Goal: Task Accomplishment & Management: Manage account settings

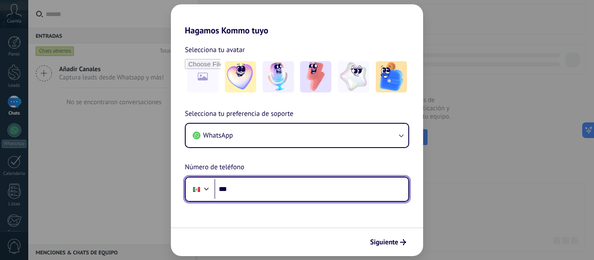
click at [249, 190] on input "***" at bounding box center [311, 189] width 194 height 20
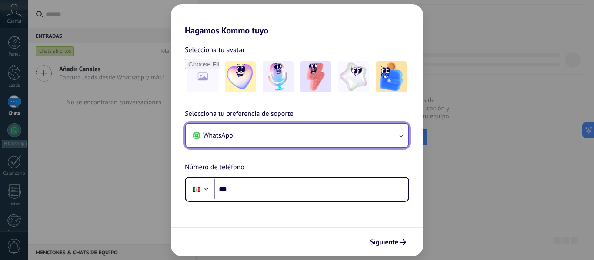
click at [259, 135] on button "WhatsApp" at bounding box center [297, 135] width 223 height 23
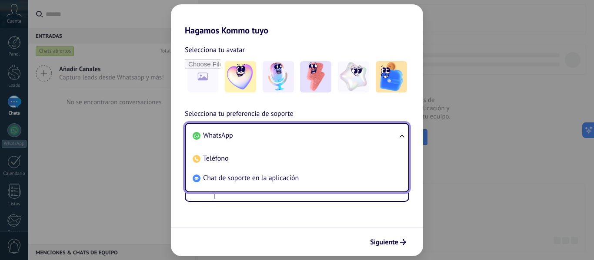
click at [197, 96] on div "Selecciona tu avatar Selecciona tu preferencia de soporte WhatsApp WhatsApp Tel…" at bounding box center [297, 119] width 252 height 166
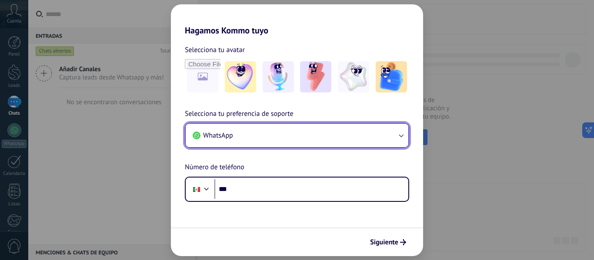
click at [242, 141] on button "WhatsApp" at bounding box center [297, 135] width 223 height 23
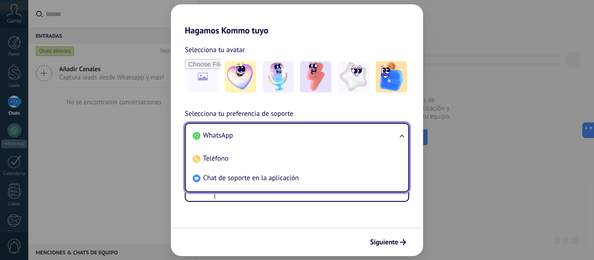
click at [238, 136] on li "WhatsApp" at bounding box center [295, 136] width 212 height 20
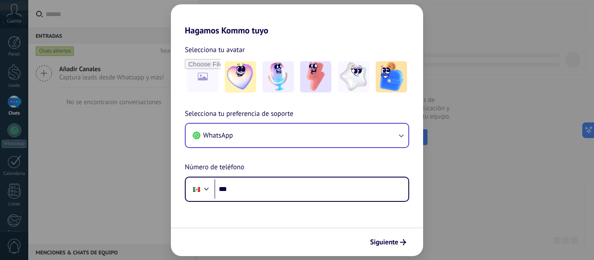
click at [250, 176] on div "Selecciona tu preferencia de soporte WhatsApp Número de teléfono Phone ***" at bounding box center [297, 155] width 252 height 93
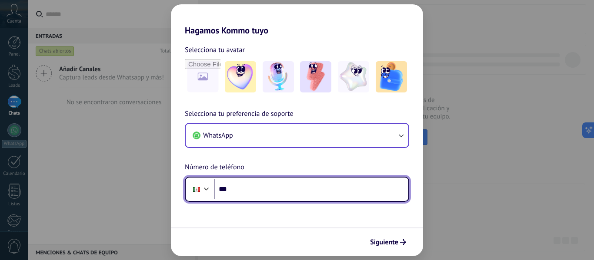
click at [252, 186] on input "***" at bounding box center [311, 189] width 194 height 20
type input "**********"
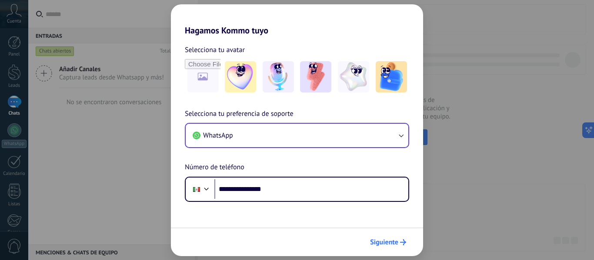
click at [384, 241] on span "Siguiente" at bounding box center [384, 242] width 28 height 6
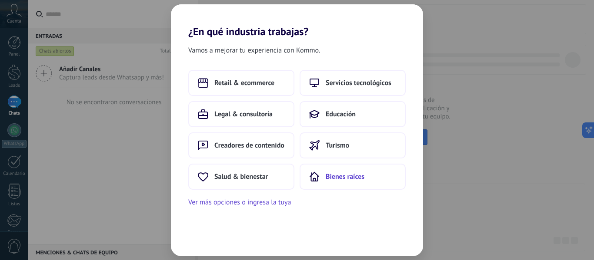
click at [325, 173] on button "Bienes raíces" at bounding box center [352, 177] width 106 height 26
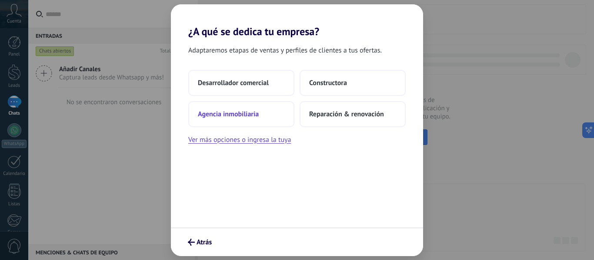
click at [263, 117] on button "Agencia inmobiliaria" at bounding box center [241, 114] width 106 height 26
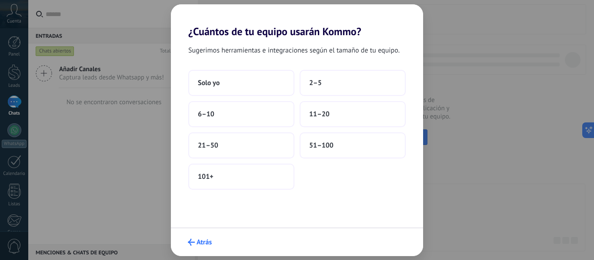
click at [199, 237] on button "Atrás" at bounding box center [200, 242] width 32 height 15
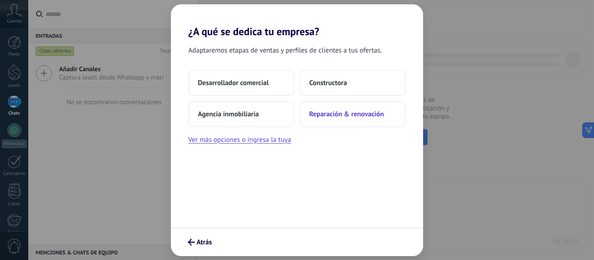
click at [302, 116] on button "Reparación & renovación" at bounding box center [352, 114] width 106 height 26
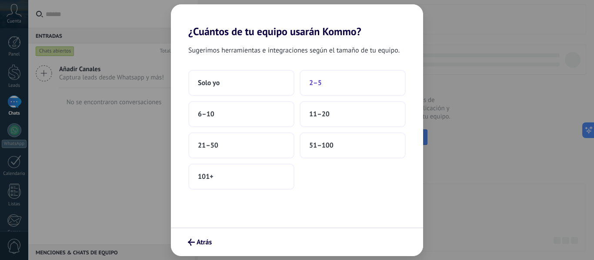
click at [332, 83] on button "2–5" at bounding box center [352, 83] width 106 height 26
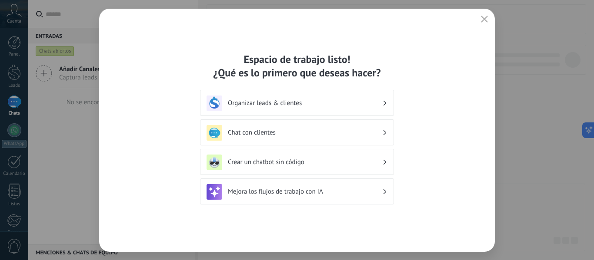
click at [279, 100] on h3 "Organizar leads & clientes" at bounding box center [305, 103] width 154 height 8
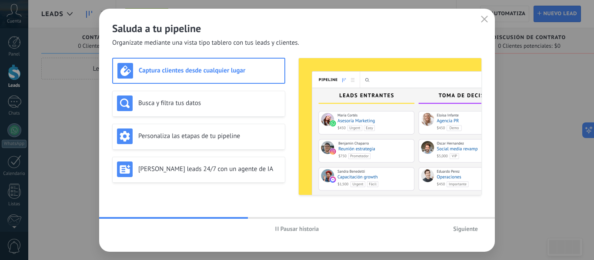
click at [484, 23] on span "button" at bounding box center [484, 20] width 7 height 8
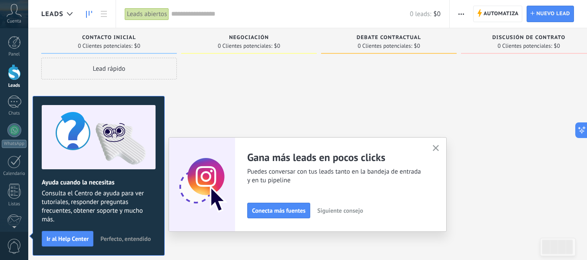
click at [120, 238] on span "Perfecto, entendido" at bounding box center [125, 239] width 50 height 6
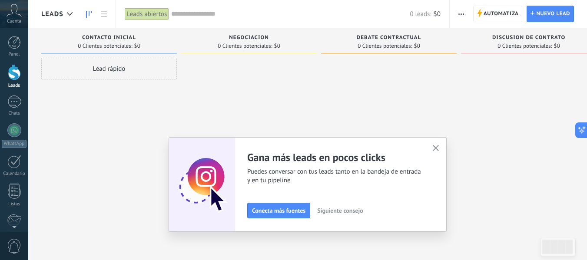
click at [439, 146] on icon "button" at bounding box center [436, 148] width 7 height 7
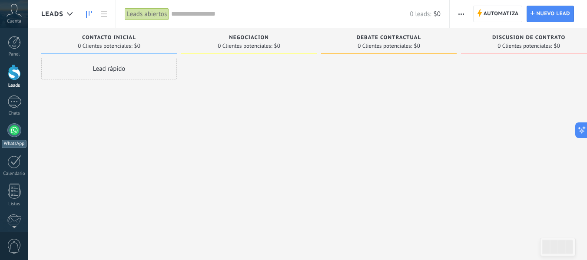
click at [10, 130] on div at bounding box center [14, 130] width 14 height 14
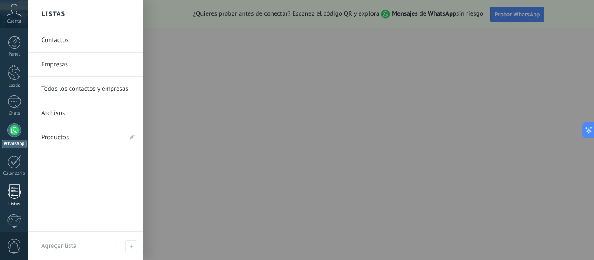
click at [15, 198] on div at bounding box center [14, 191] width 13 height 15
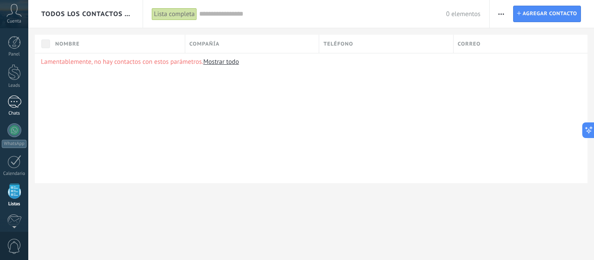
click at [14, 105] on div at bounding box center [14, 102] width 14 height 13
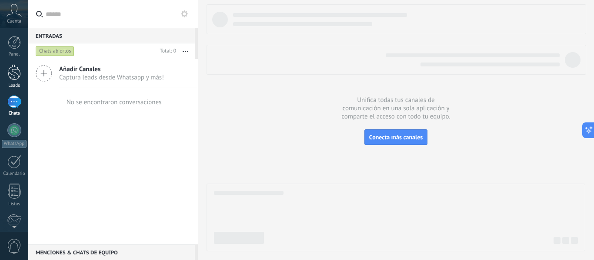
click at [13, 70] on div at bounding box center [14, 72] width 13 height 16
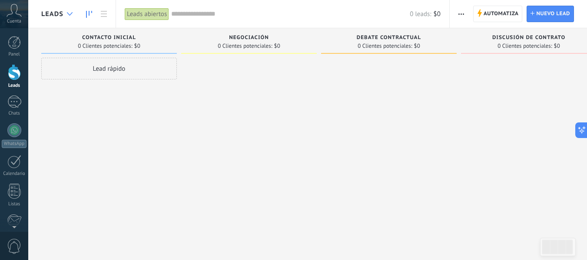
click at [64, 13] on div at bounding box center [70, 14] width 14 height 17
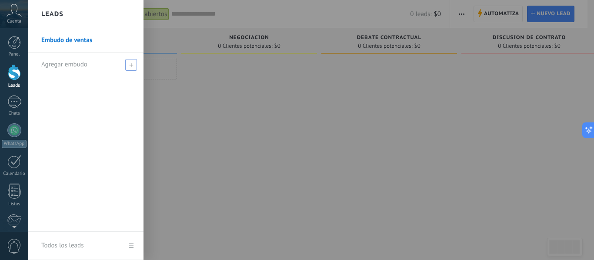
click at [129, 63] on span at bounding box center [131, 65] width 12 height 12
click at [176, 95] on div at bounding box center [325, 130] width 594 height 260
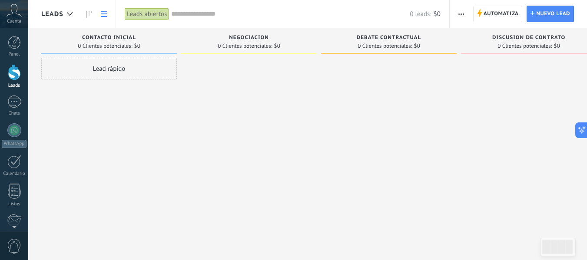
click at [103, 17] on use at bounding box center [104, 14] width 6 height 6
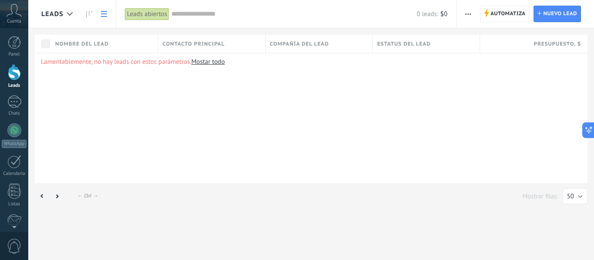
click at [208, 58] on link "Mostar todo" at bounding box center [207, 62] width 33 height 8
click at [469, 13] on icon "button" at bounding box center [468, 13] width 6 height 1
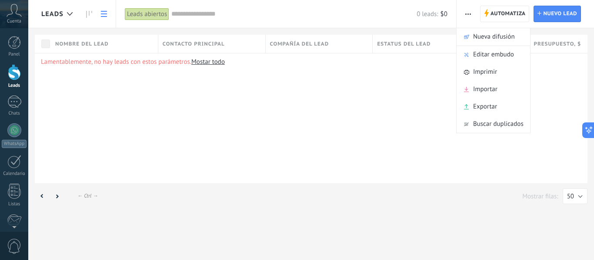
click at [418, 99] on div "Lamentablemente, no hay leads con estos parámetros. [GEOGRAPHIC_DATA] todo" at bounding box center [311, 118] width 552 height 130
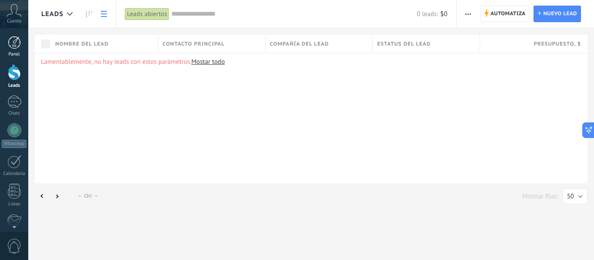
click at [11, 49] on link "Panel" at bounding box center [14, 46] width 28 height 21
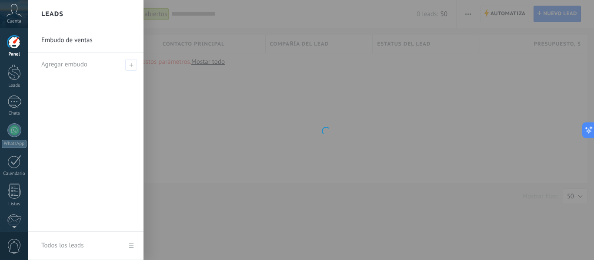
click at [83, 39] on link "Embudo de ventas" at bounding box center [87, 40] width 93 height 24
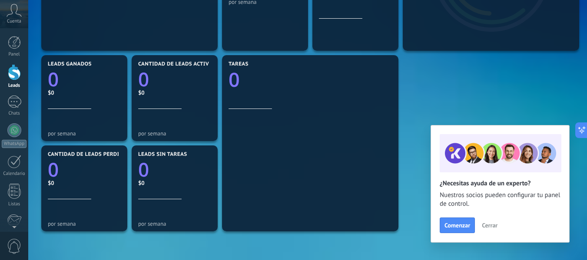
scroll to position [184, 0]
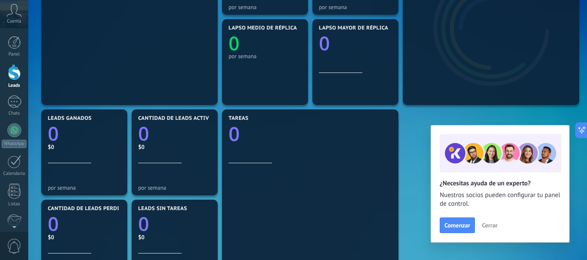
click at [485, 223] on span "Cerrar" at bounding box center [490, 226] width 16 height 6
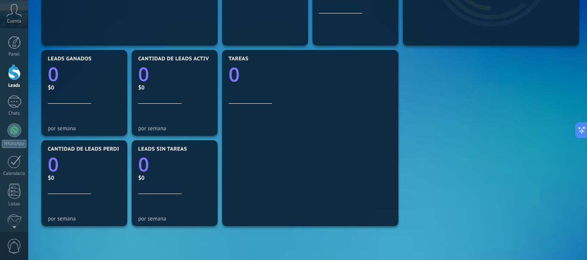
scroll to position [274, 0]
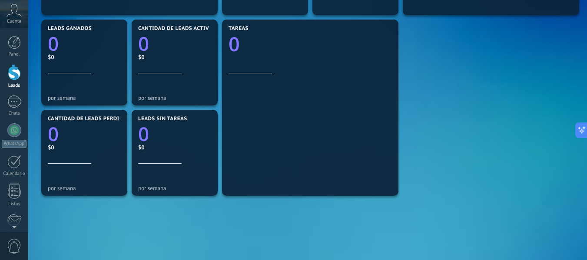
click at [451, 122] on div "Mensajes entrantes 0 por semana Chats 0 Diálogos vigentes 0 por semana Diálogos…" at bounding box center [307, 63] width 537 height 452
click at [347, 134] on div at bounding box center [310, 131] width 163 height 117
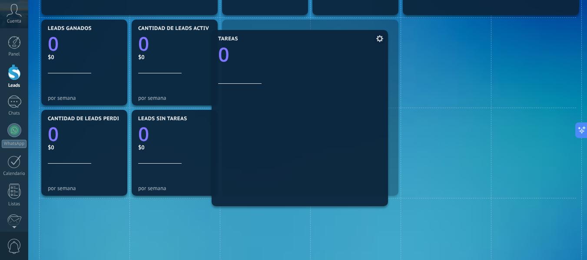
drag, startPoint x: 326, startPoint y: 102, endPoint x: 324, endPoint y: 110, distance: 8.9
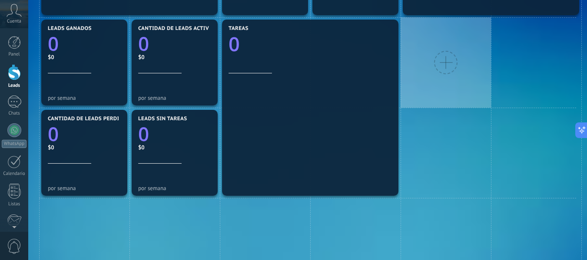
click at [478, 93] on div at bounding box center [446, 62] width 90 height 90
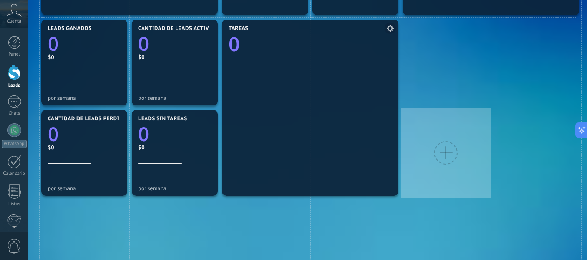
click at [365, 131] on div at bounding box center [310, 131] width 163 height 117
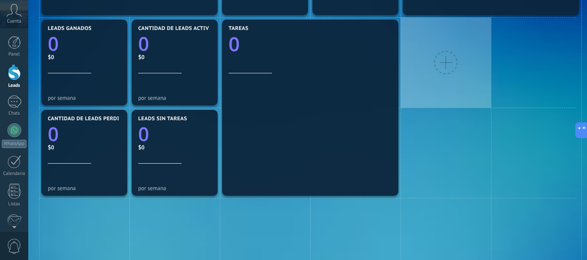
click at [447, 80] on div at bounding box center [446, 62] width 90 height 90
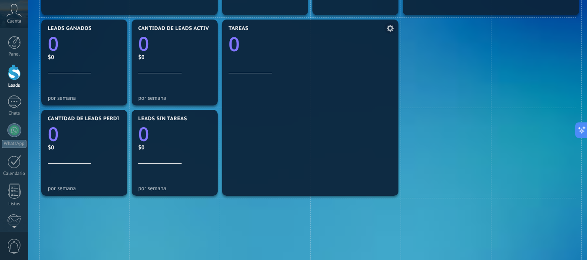
click at [337, 112] on div at bounding box center [310, 131] width 163 height 117
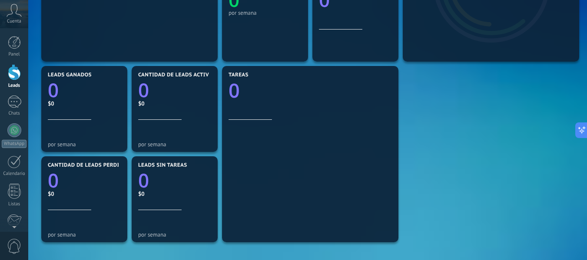
scroll to position [233, 0]
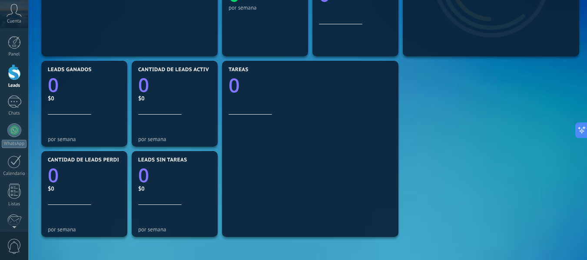
click at [417, 116] on div "Mensajes entrantes 0 por semana Chats 0 Diálogos vigentes 0 por semana Diálogos…" at bounding box center [307, 104] width 537 height 452
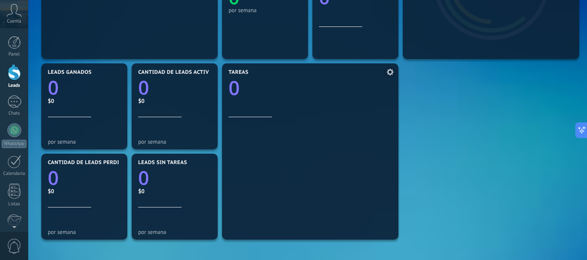
scroll to position [229, 0]
click at [377, 124] on div at bounding box center [310, 176] width 163 height 117
click at [469, 96] on div "Mensajes entrantes 0 por semana Chats 0 Diálogos vigentes 0 por semana Diálogos…" at bounding box center [307, 107] width 537 height 452
click at [432, 96] on div "Mensajes entrantes 0 por semana Chats 0 Diálogos vigentes 0 por semana Diálogos…" at bounding box center [307, 107] width 537 height 452
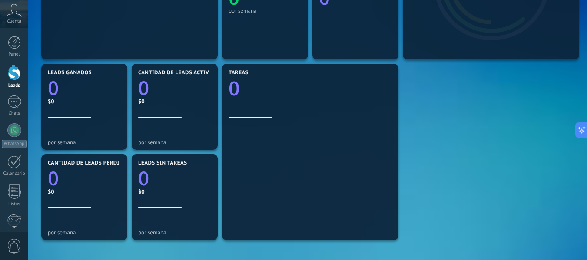
click at [432, 96] on div "Mensajes entrantes 0 por semana Chats 0 Diálogos vigentes 0 por semana Diálogos…" at bounding box center [307, 107] width 537 height 452
click at [415, 101] on div "Mensajes entrantes 0 por semana Chats 0 Diálogos vigentes 0 por semana Diálogos…" at bounding box center [307, 107] width 537 height 452
drag, startPoint x: 410, startPoint y: 90, endPoint x: 358, endPoint y: 104, distance: 53.4
click at [358, 104] on div at bounding box center [310, 101] width 163 height 7
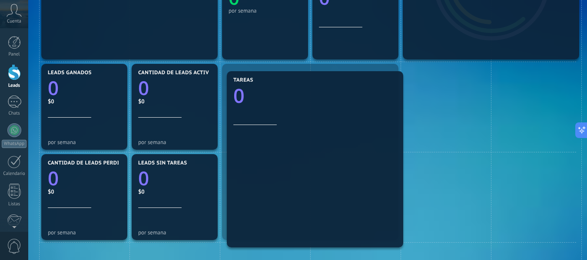
drag, startPoint x: 358, startPoint y: 104, endPoint x: 364, endPoint y: 110, distance: 8.3
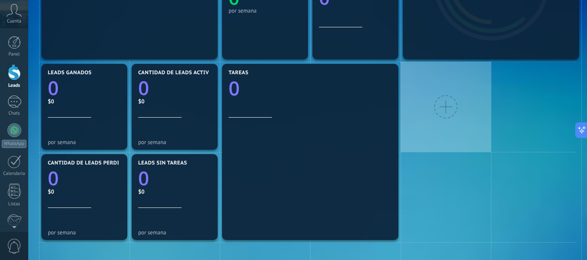
click at [446, 117] on div at bounding box center [445, 106] width 23 height 23
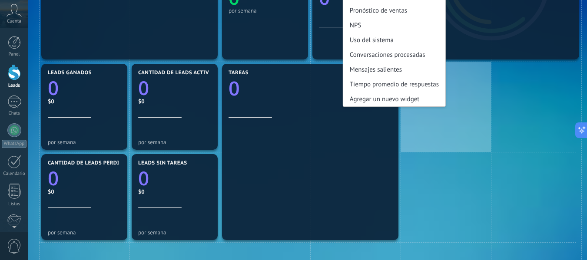
click at [427, 144] on div "Lapso promedio de réplica Reporte del embudo Metas Últimas Subidas Pronóstico d…" at bounding box center [446, 107] width 90 height 90
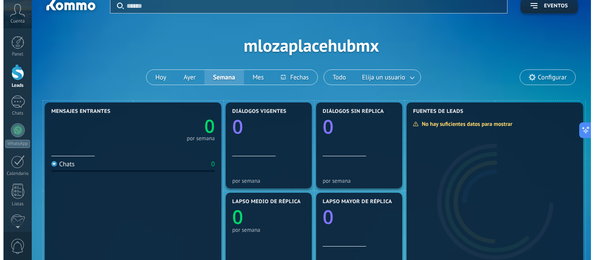
scroll to position [0, 0]
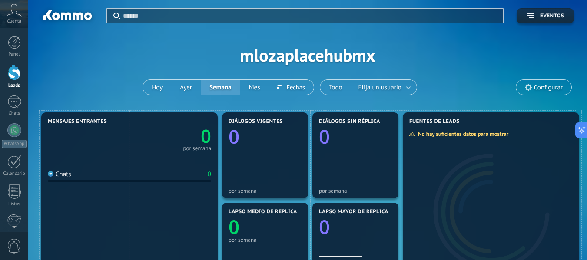
click at [13, 22] on span "Cuenta" at bounding box center [14, 22] width 14 height 6
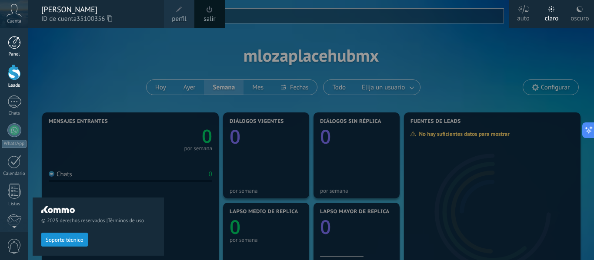
click at [10, 45] on div at bounding box center [14, 42] width 13 height 13
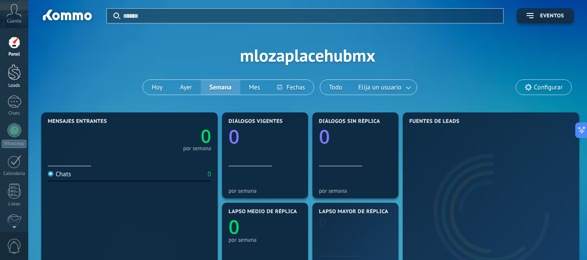
click at [18, 72] on div at bounding box center [14, 72] width 13 height 16
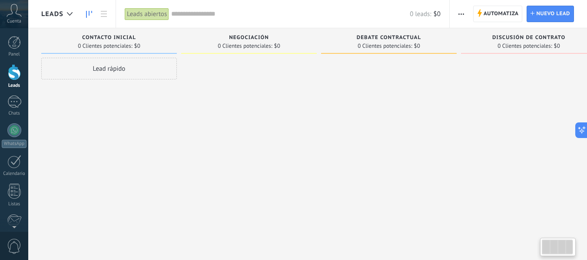
click at [120, 66] on div "Lead rápido" at bounding box center [109, 69] width 136 height 22
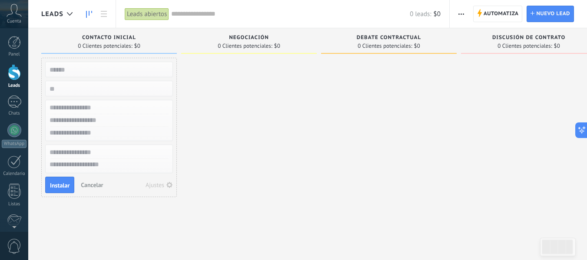
click at [93, 86] on input "numeric" at bounding box center [108, 89] width 127 height 12
click at [93, 110] on input "text" at bounding box center [108, 108] width 127 height 13
click at [92, 118] on input "text" at bounding box center [108, 120] width 127 height 13
click at [88, 140] on div at bounding box center [109, 120] width 128 height 41
click at [83, 158] on div at bounding box center [109, 152] width 127 height 13
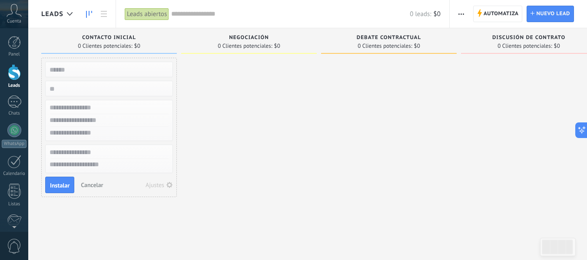
click at [82, 168] on textarea at bounding box center [109, 165] width 127 height 13
click at [70, 178] on button "Instalar" at bounding box center [59, 185] width 29 height 17
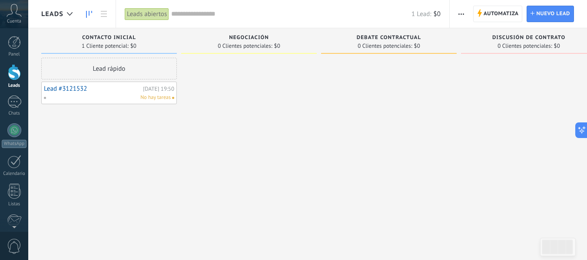
click at [151, 135] on div "Lead rápido Lead #3121532 [DATE] 19:50 No hay tareas" at bounding box center [109, 131] width 136 height 147
click at [91, 91] on link "Lead #3121532" at bounding box center [92, 88] width 97 height 7
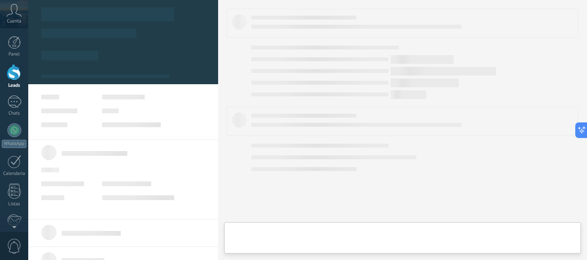
click at [168, 103] on div at bounding box center [123, 111] width 164 height 33
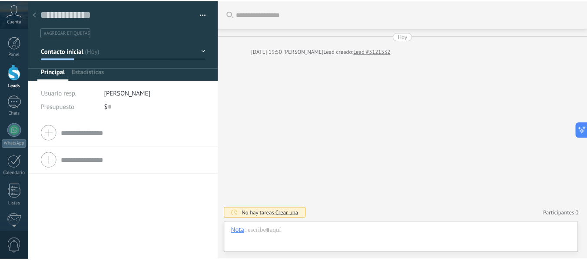
scroll to position [13, 0]
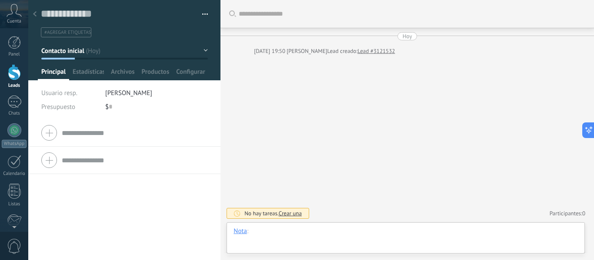
click at [272, 239] on div at bounding box center [405, 240] width 344 height 26
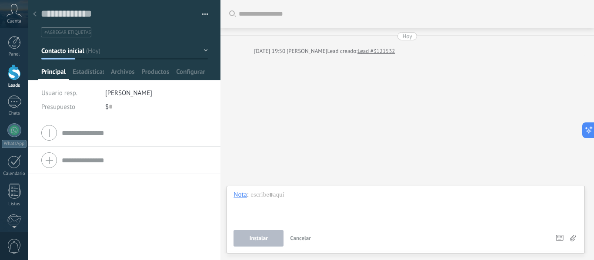
click at [287, 152] on div "Buscar Carga más [DATE] [DATE] 19:50 [PERSON_NAME] Lead creado: Lead #3121532 N…" at bounding box center [406, 130] width 373 height 260
click at [307, 240] on span "Cancelar" at bounding box center [300, 238] width 21 height 7
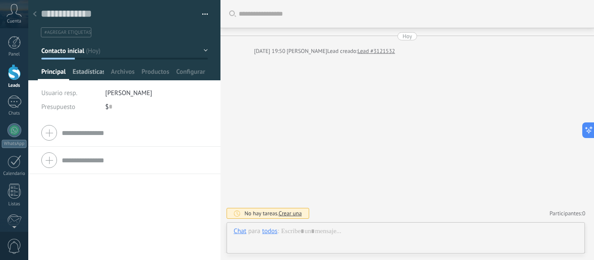
click at [96, 74] on span "Estadísticas" at bounding box center [88, 74] width 31 height 13
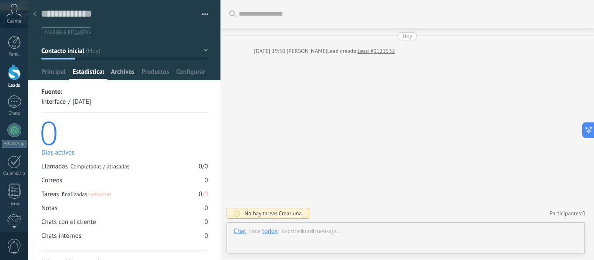
click at [118, 75] on span "Archivos" at bounding box center [122, 74] width 23 height 13
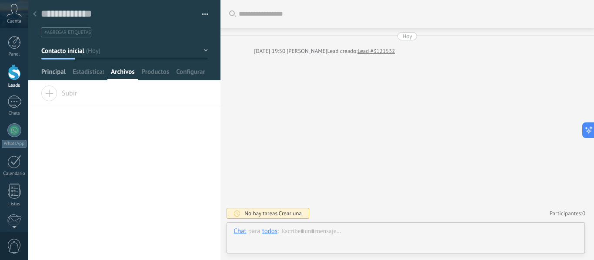
click at [50, 73] on span "Principal" at bounding box center [53, 74] width 24 height 13
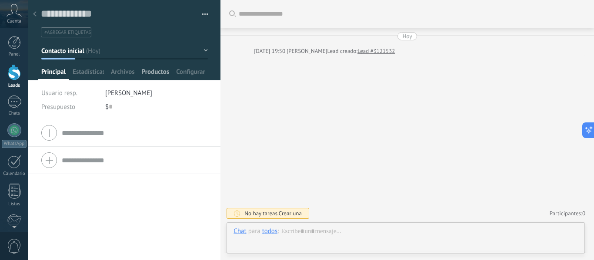
click at [164, 75] on span "Productos" at bounding box center [156, 74] width 28 height 13
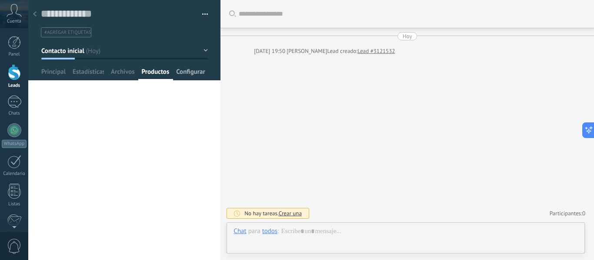
click at [206, 73] on div "Configurar" at bounding box center [191, 74] width 36 height 13
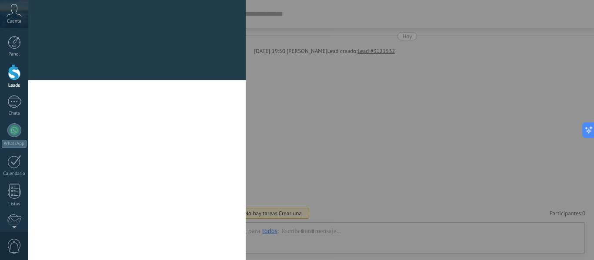
click at [58, 64] on div "Campos y grupos En Kommo puedes añadir tus propios campos y usarlos para cualqu…" at bounding box center [136, 40] width 217 height 80
click at [52, 68] on div "Campos y grupos En Kommo puedes añadir tus propios campos y usarlos para cualqu…" at bounding box center [136, 40] width 217 height 80
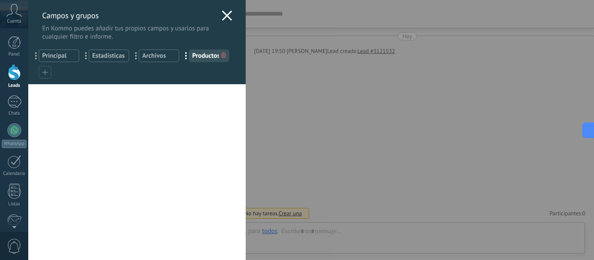
click at [223, 20] on icon at bounding box center [227, 15] width 10 height 10
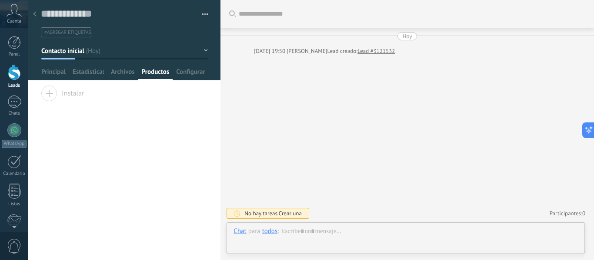
click at [36, 13] on use at bounding box center [34, 13] width 3 height 5
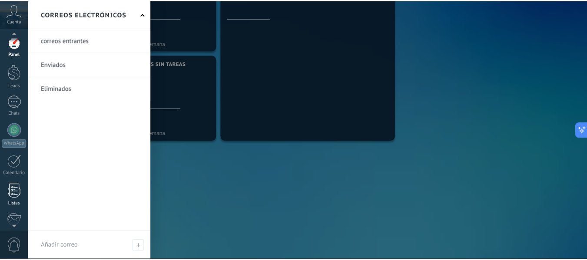
scroll to position [101, 0]
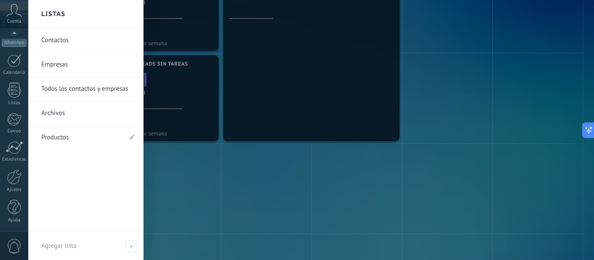
click at [58, 36] on link "Contactos" at bounding box center [87, 40] width 93 height 24
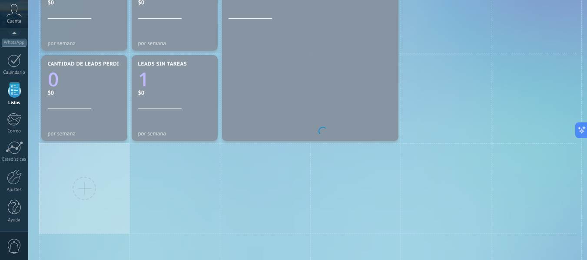
scroll to position [54, 0]
